Goal: Book appointment/travel/reservation

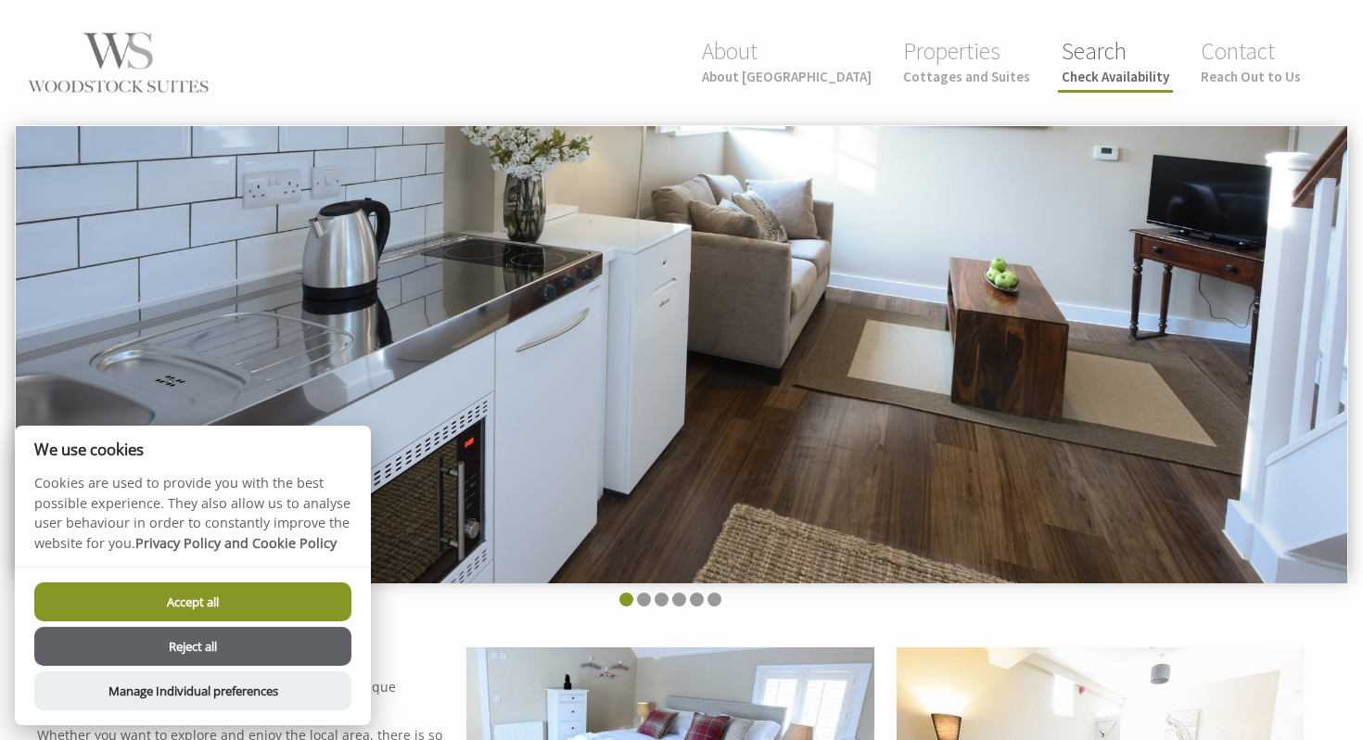
click at [1100, 70] on small "Check Availability" at bounding box center [1116, 77] width 108 height 18
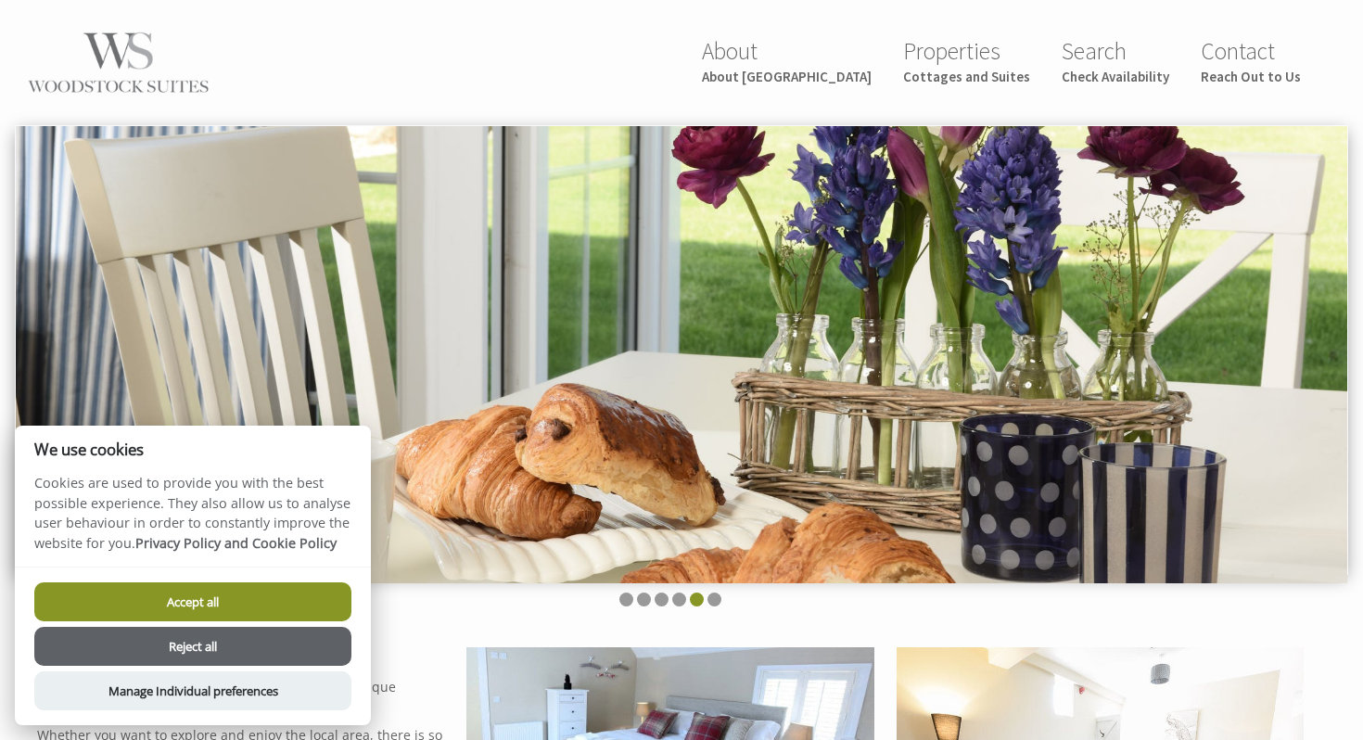
click at [269, 594] on button "Accept all" at bounding box center [192, 601] width 317 height 39
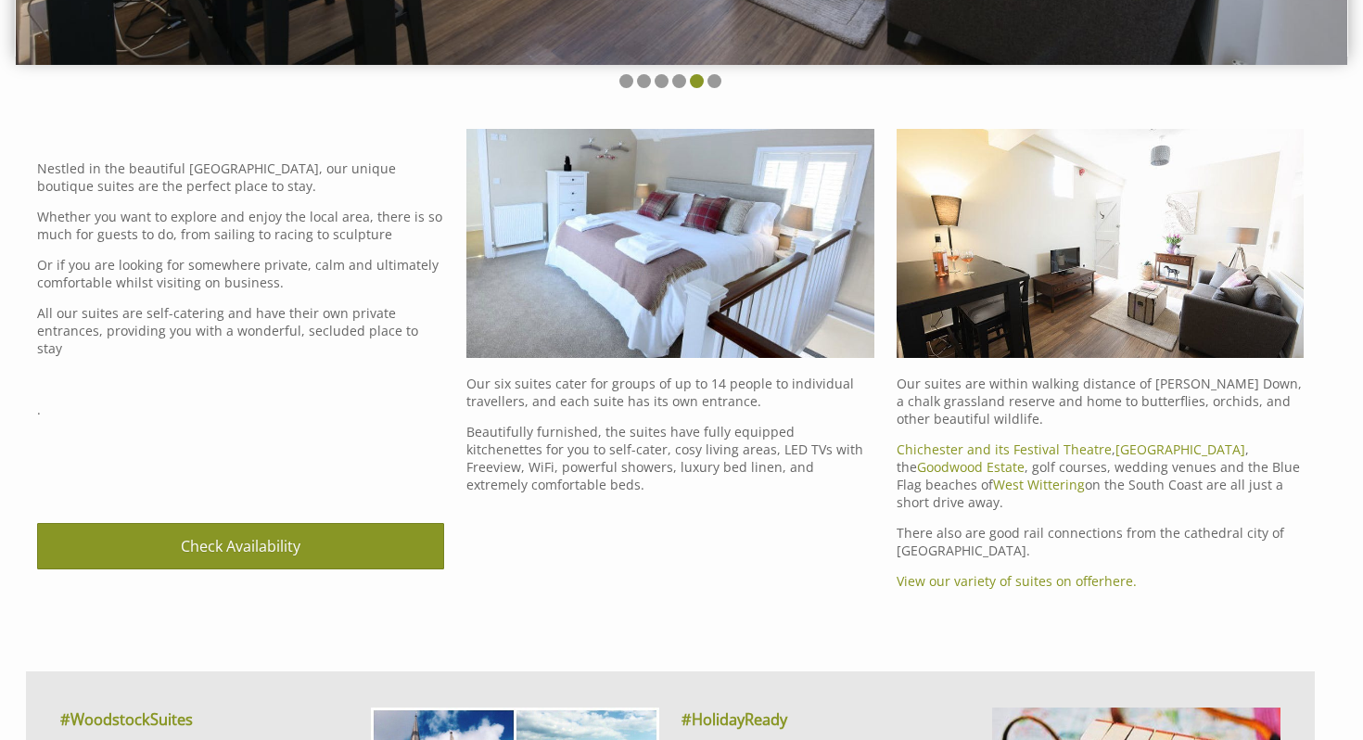
scroll to position [543, 0]
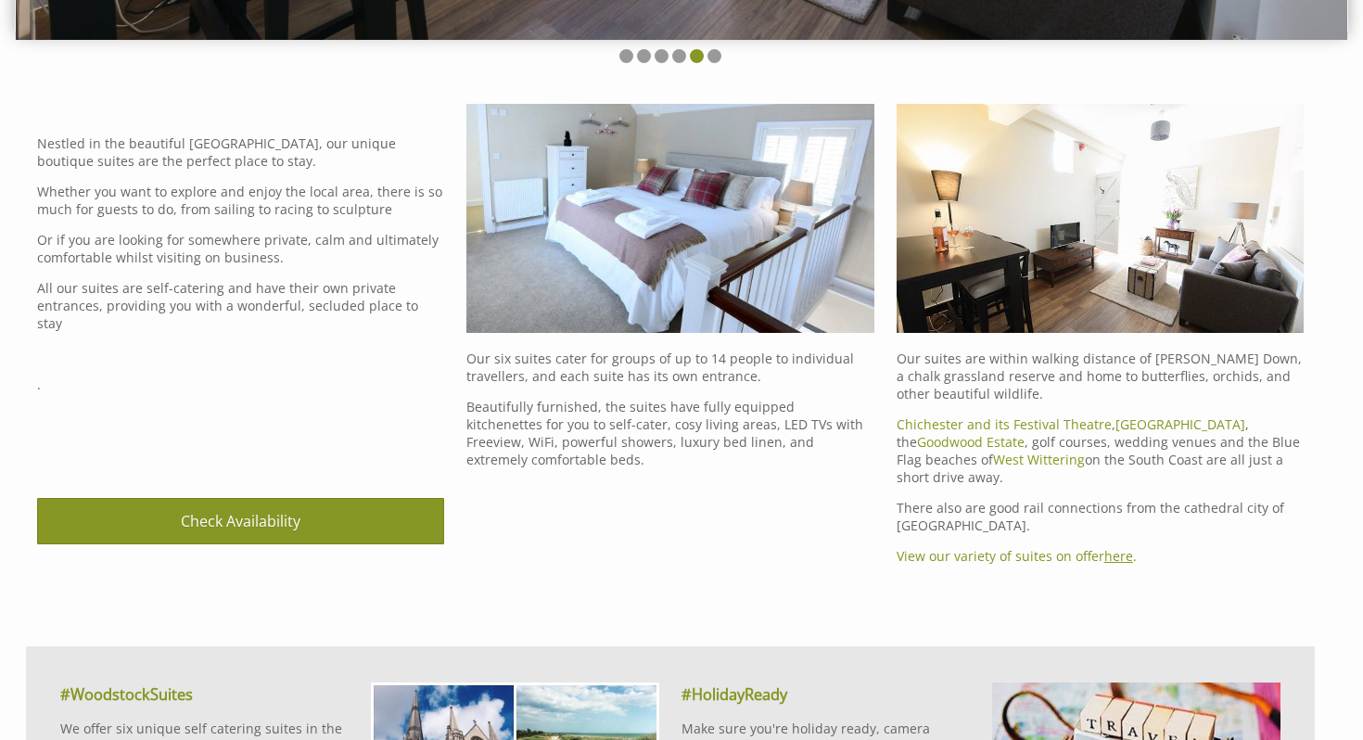
click at [1106, 547] on link "here" at bounding box center [1118, 556] width 29 height 18
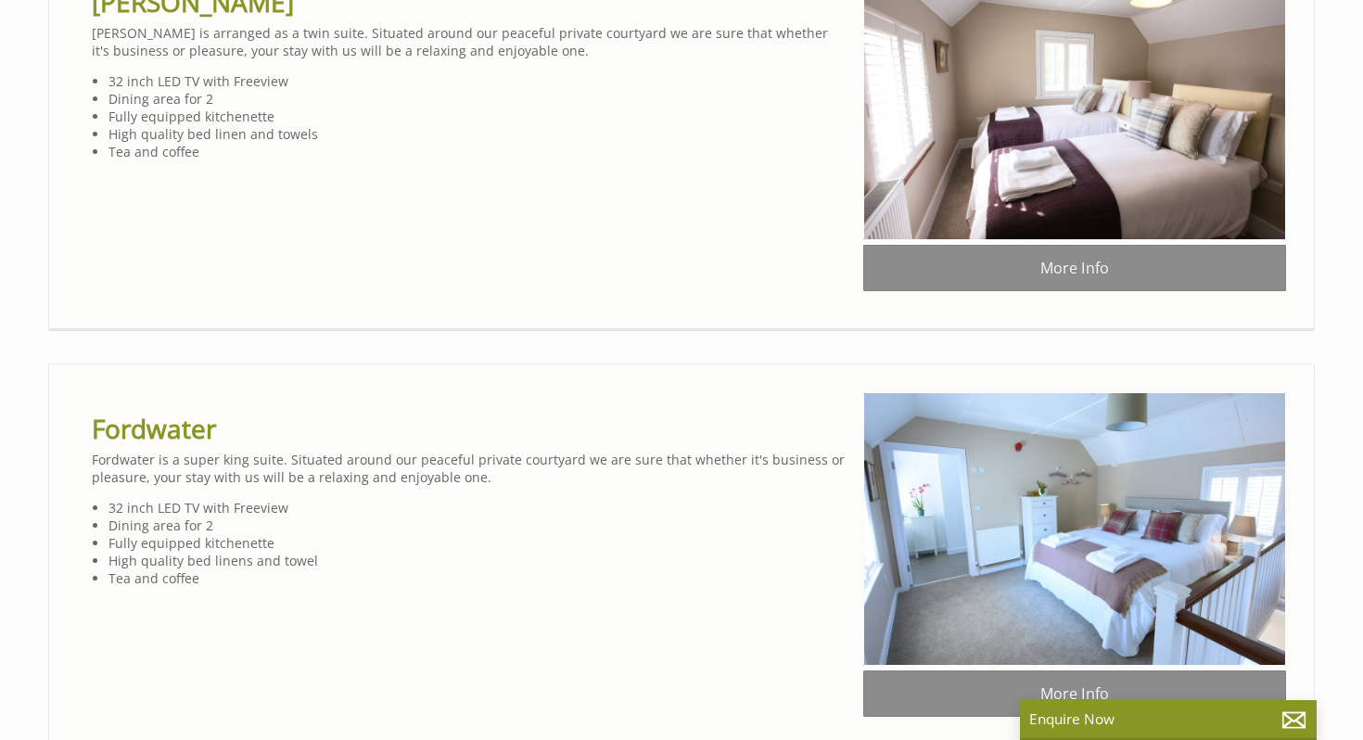
scroll to position [1156, 0]
